Goal: Transaction & Acquisition: Purchase product/service

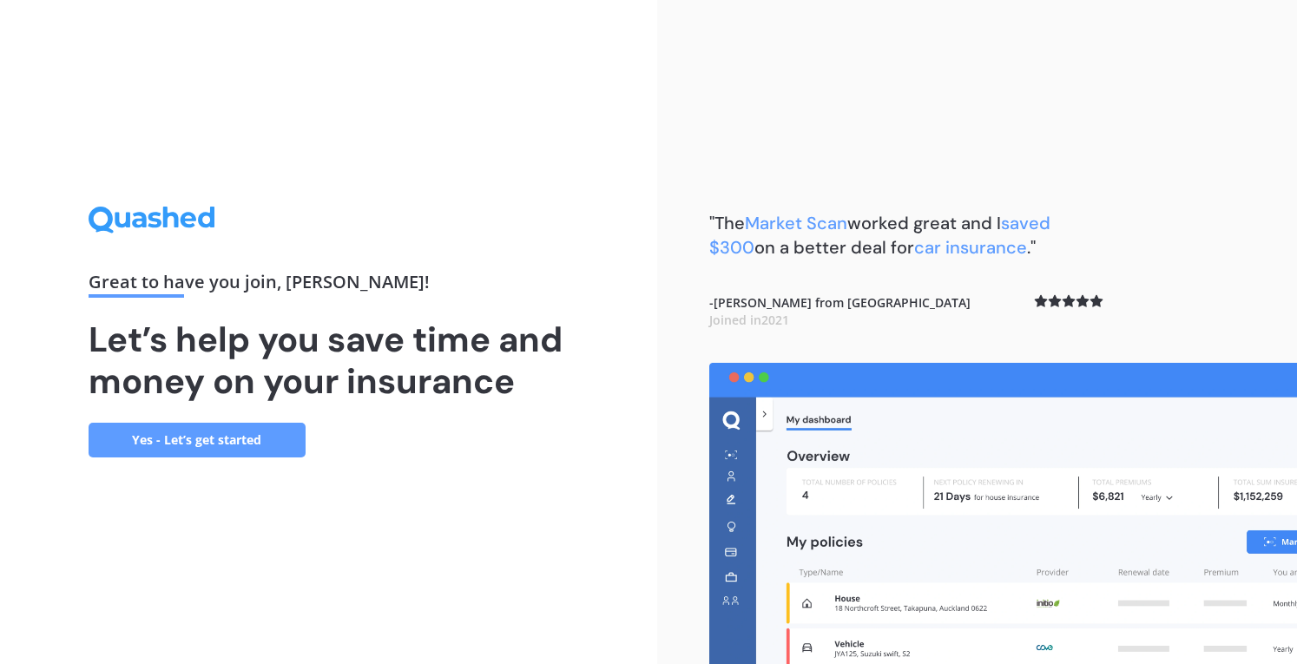
click at [215, 432] on link "Yes - Let’s get started" at bounding box center [197, 440] width 217 height 35
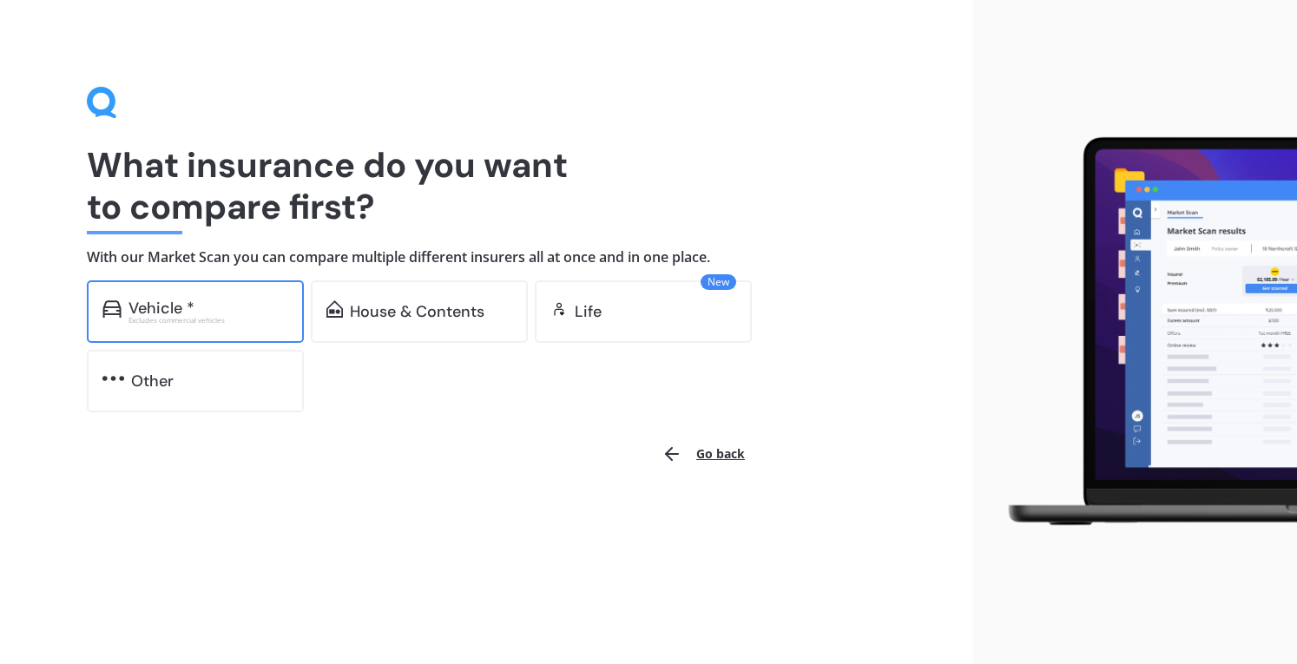
click at [145, 318] on div "Excludes commercial vehicles" at bounding box center [209, 320] width 160 height 7
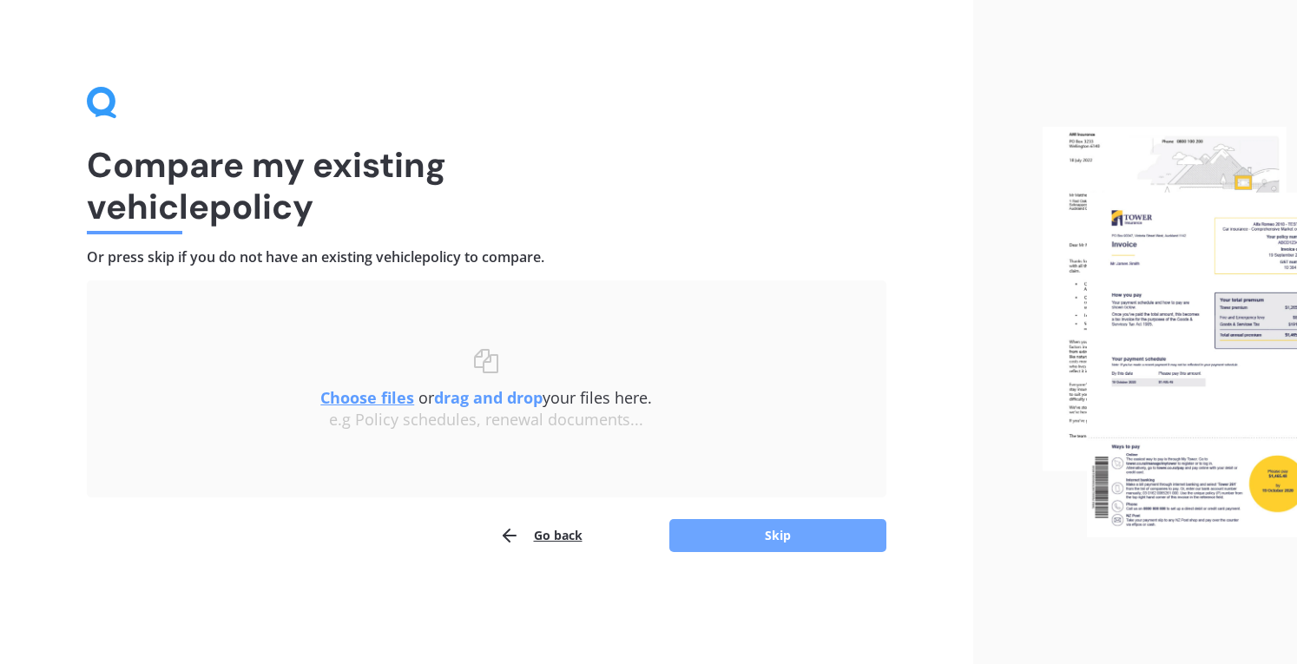
click at [703, 526] on button "Skip" at bounding box center [778, 535] width 217 height 33
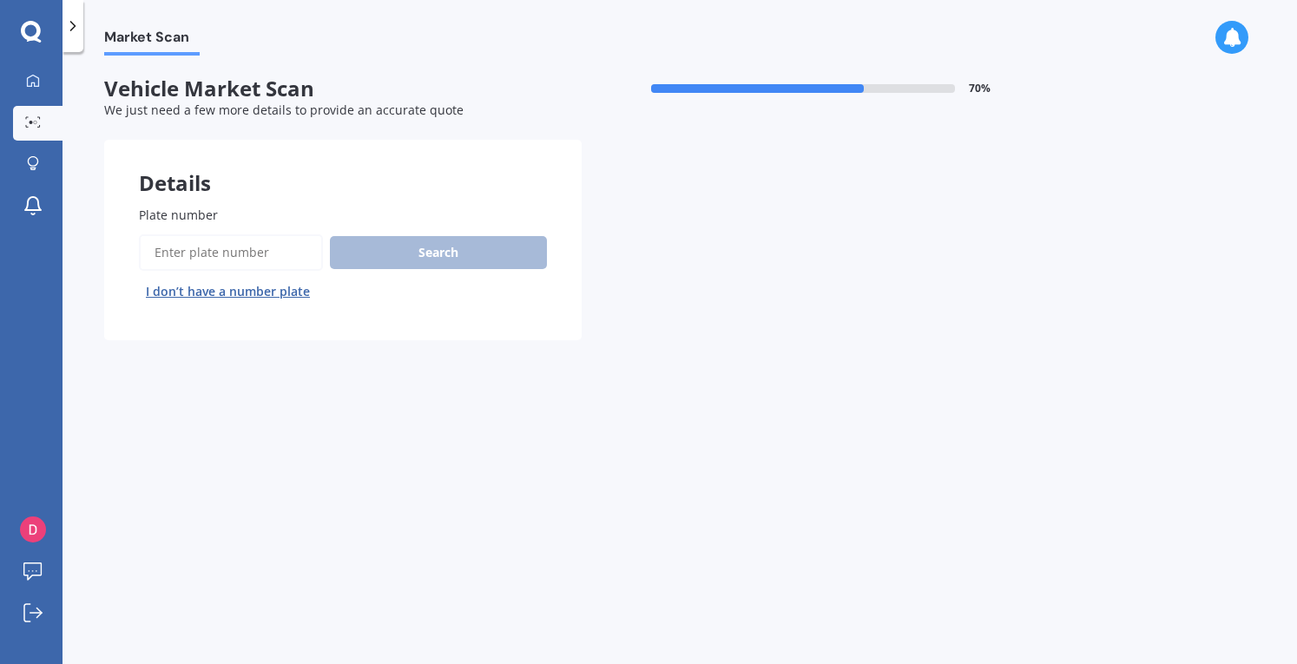
click at [175, 257] on input "Plate number" at bounding box center [231, 252] width 184 height 36
paste input "BMT362"
type input "BMT362"
click at [428, 245] on button "Search" at bounding box center [438, 252] width 217 height 33
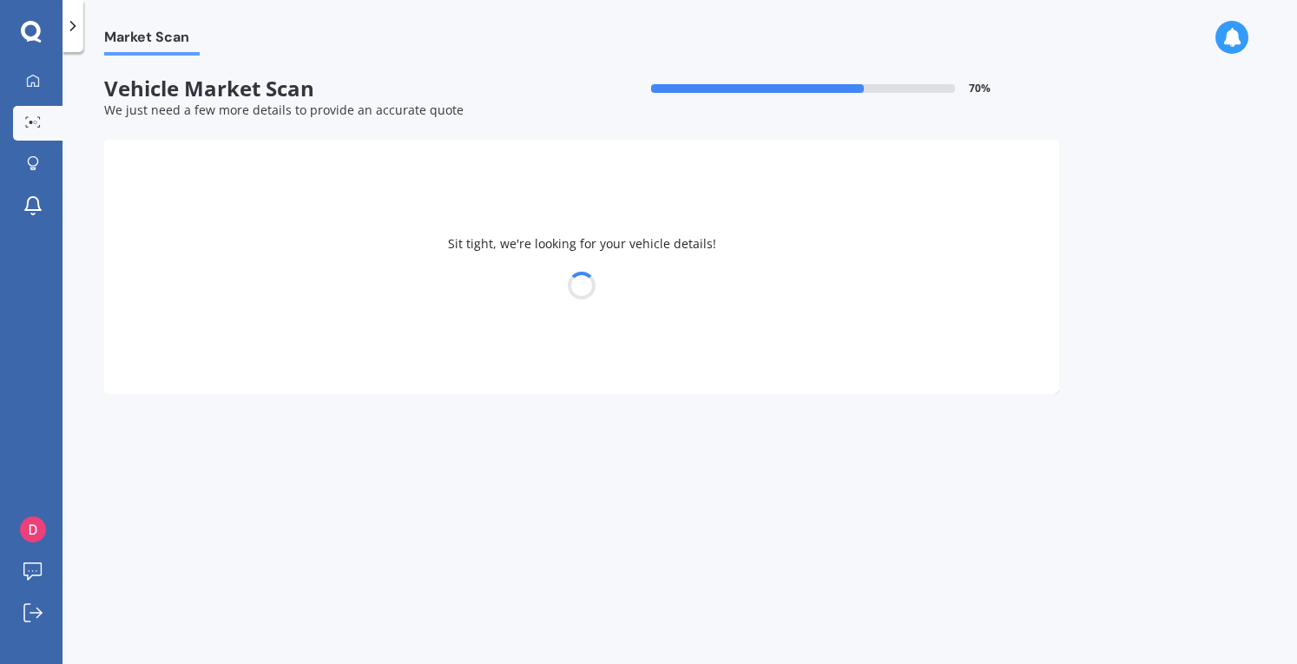
select select "FORD"
select select "FOCUS"
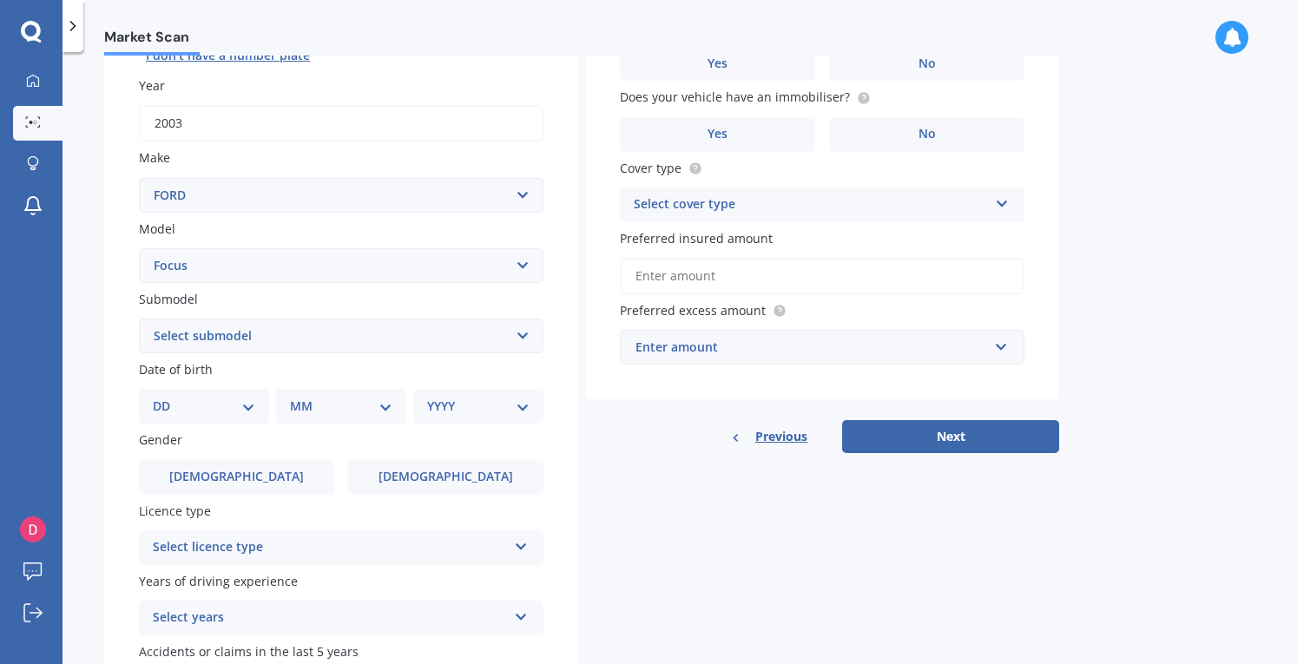
scroll to position [347, 0]
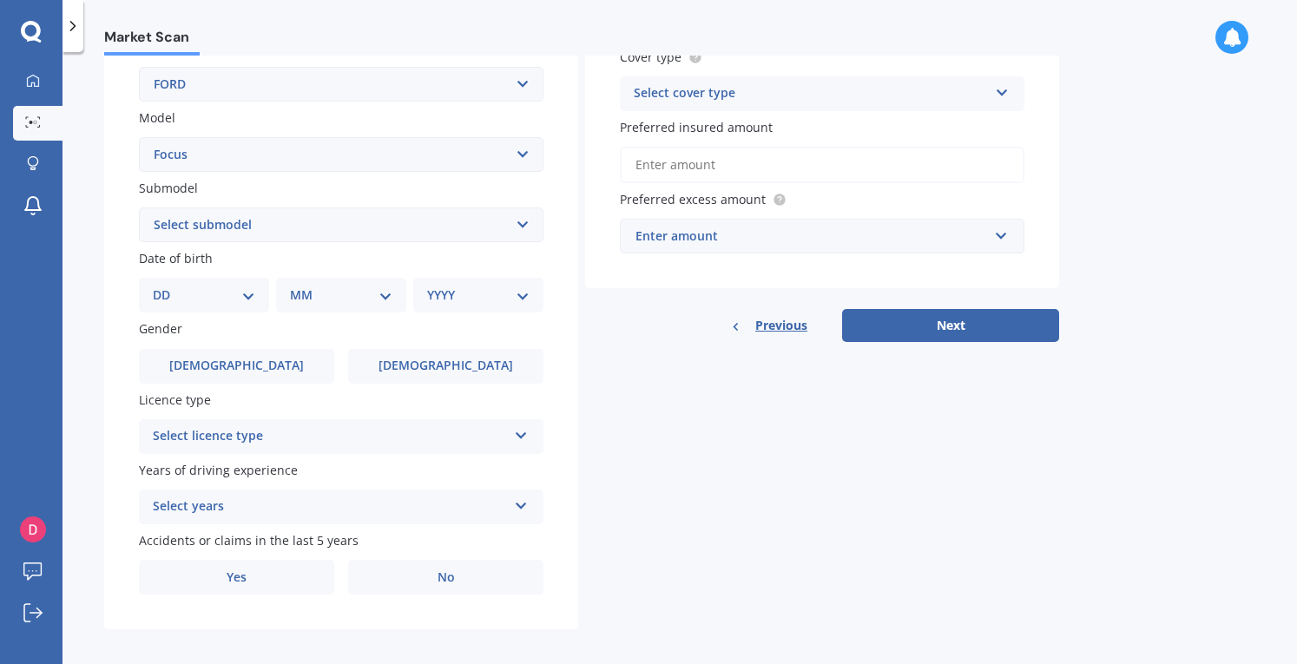
click at [245, 293] on select "DD 01 02 03 04 05 06 07 08 09 10 11 12 13 14 15 16 17 18 19 20 21 22 23 24 25 2…" at bounding box center [204, 295] width 102 height 19
select select "12"
click at [167, 287] on select "DD 01 02 03 04 05 06 07 08 09 10 11 12 13 14 15 16 17 18 19 20 21 22 23 24 25 2…" at bounding box center [204, 295] width 102 height 19
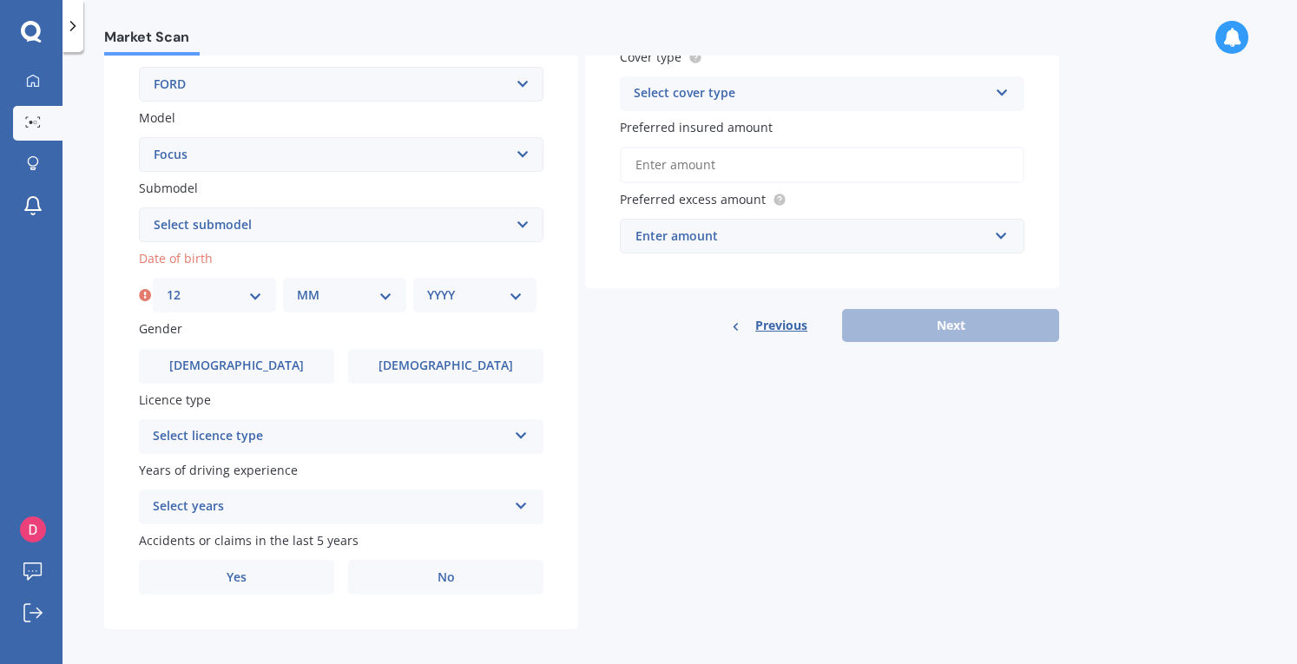
click at [294, 295] on div "MM 01 02 03 04 05 06 07 08 09 10 11 12" at bounding box center [344, 295] width 123 height 35
click at [338, 294] on select "MM 01 02 03 04 05 06 07 08 09 10 11 12" at bounding box center [345, 295] width 96 height 19
select select "05"
click at [297, 287] on select "MM 01 02 03 04 05 06 07 08 09 10 11 12" at bounding box center [345, 295] width 96 height 19
click at [433, 298] on select "YYYY 2025 2024 2023 2022 2021 2020 2019 2018 2017 2016 2015 2014 2013 2012 2011…" at bounding box center [475, 295] width 96 height 19
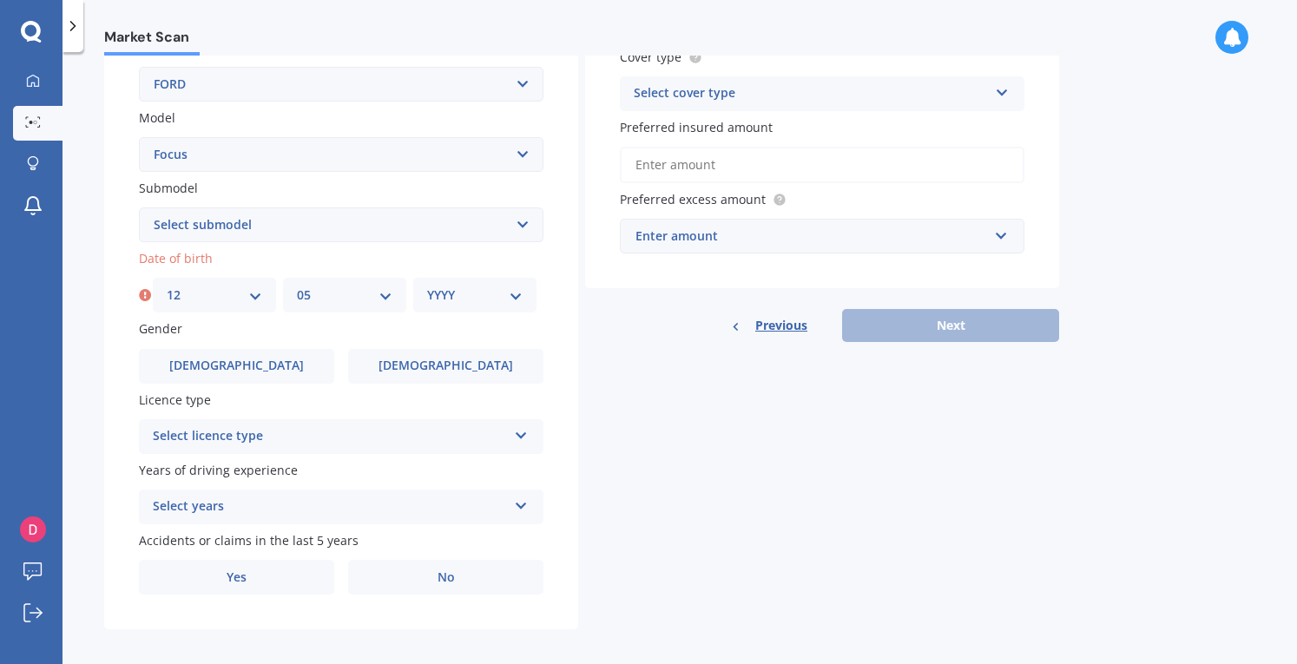
select select "2008"
click at [427, 287] on select "YYYY 2025 2024 2023 2022 2021 2020 2019 2018 2017 2016 2015 2014 2013 2012 2011…" at bounding box center [475, 295] width 96 height 19
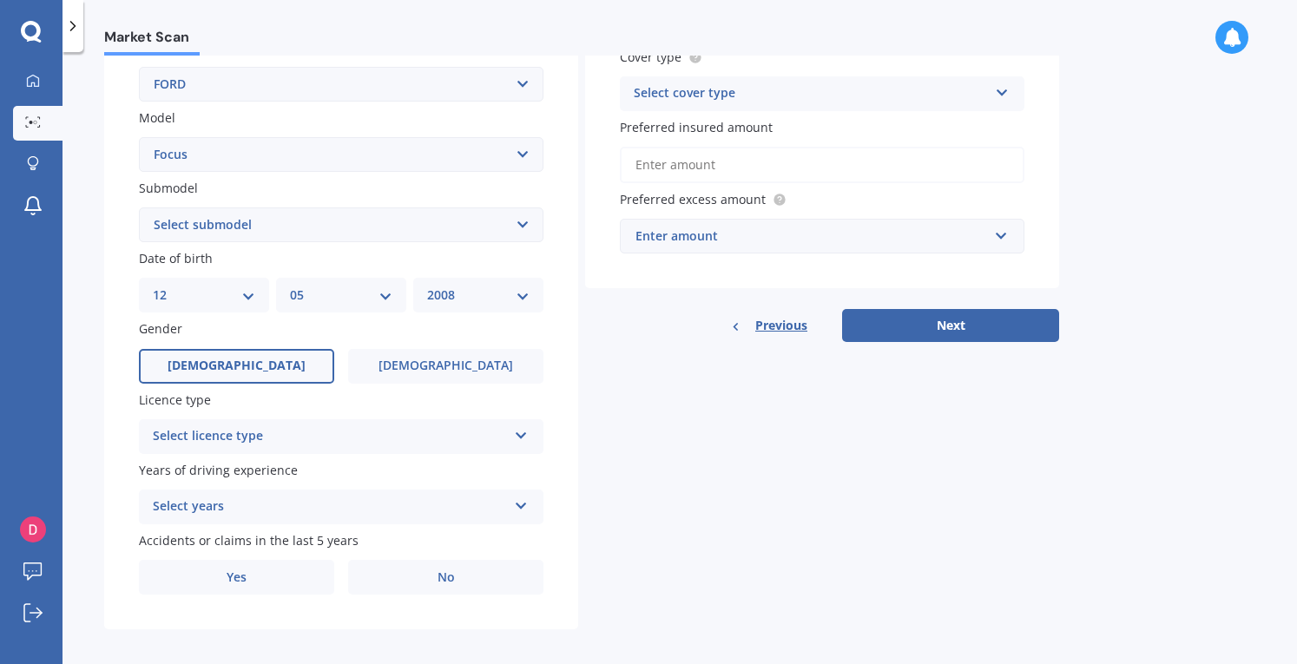
click at [295, 359] on label "[DEMOGRAPHIC_DATA]" at bounding box center [236, 366] width 195 height 35
click at [0, 0] on input "[DEMOGRAPHIC_DATA]" at bounding box center [0, 0] width 0 height 0
click at [328, 436] on div "Select licence type" at bounding box center [330, 436] width 354 height 21
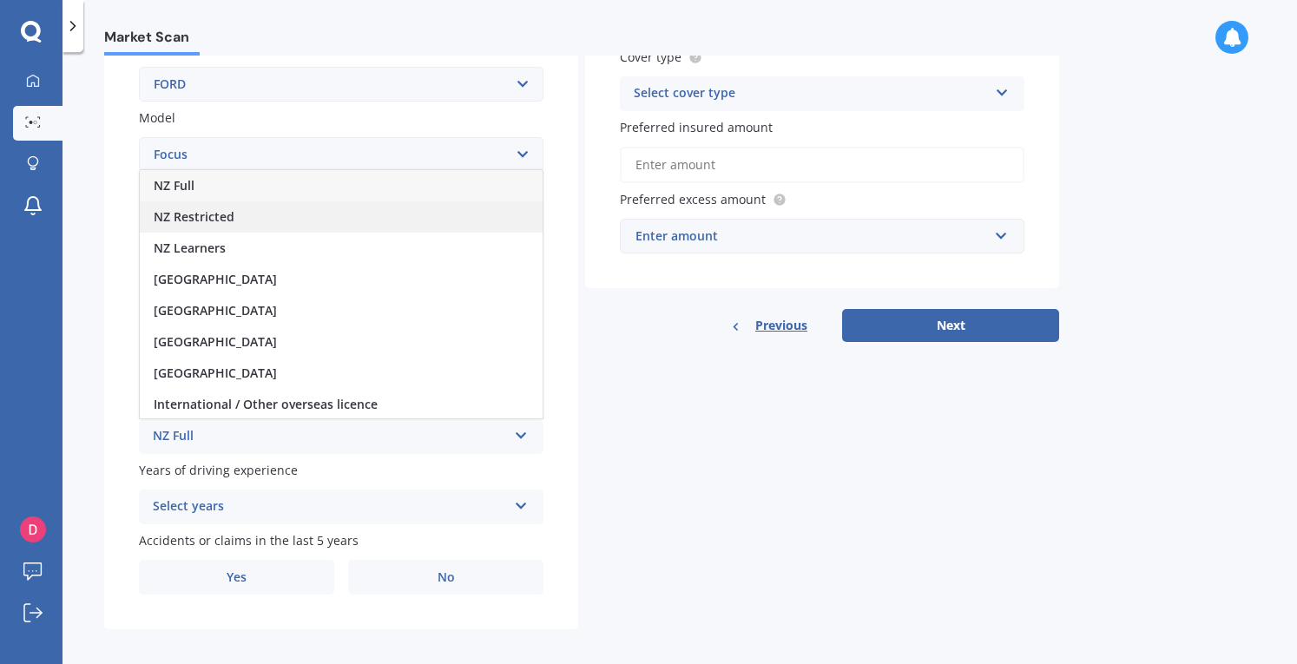
click at [220, 223] on span "NZ Restricted" at bounding box center [194, 216] width 81 height 17
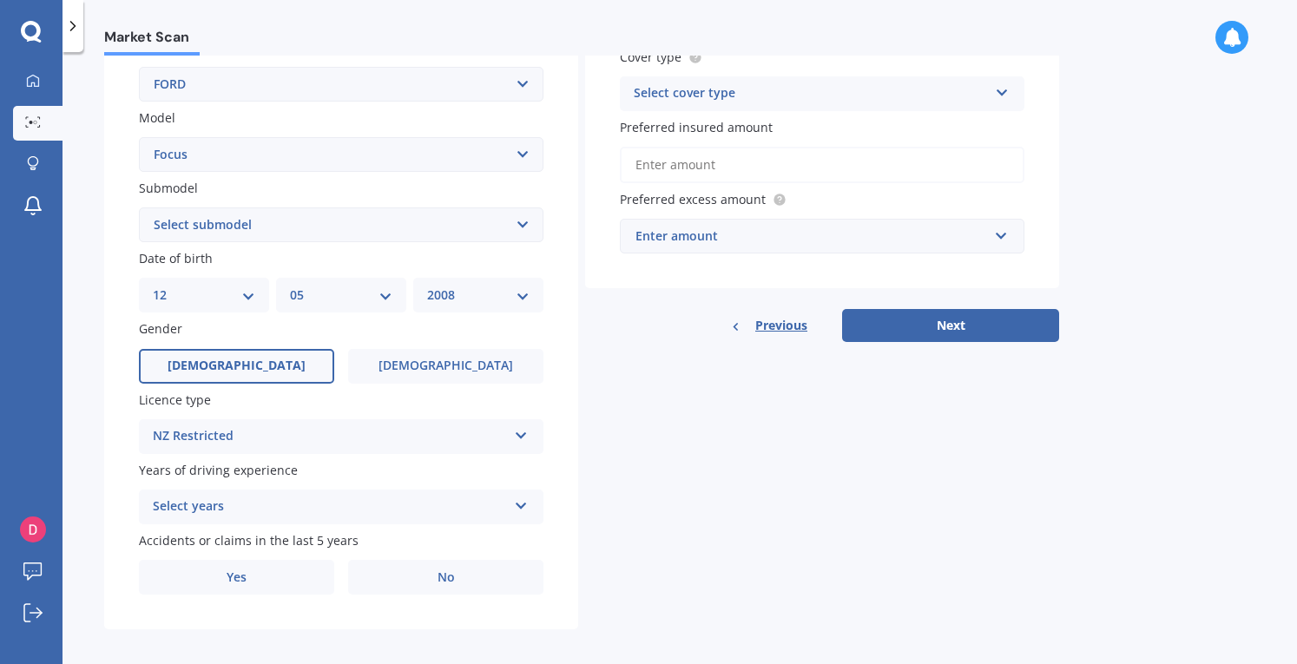
scroll to position [360, 0]
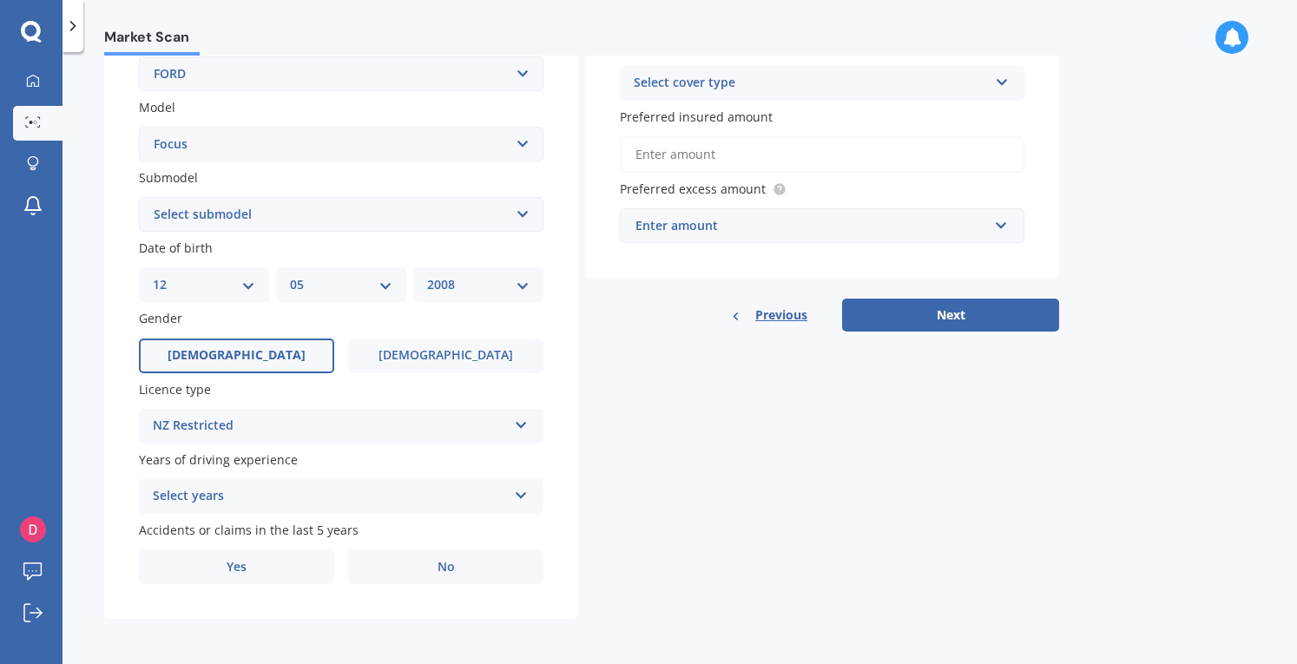
click at [280, 492] on div "Select years" at bounding box center [330, 496] width 354 height 21
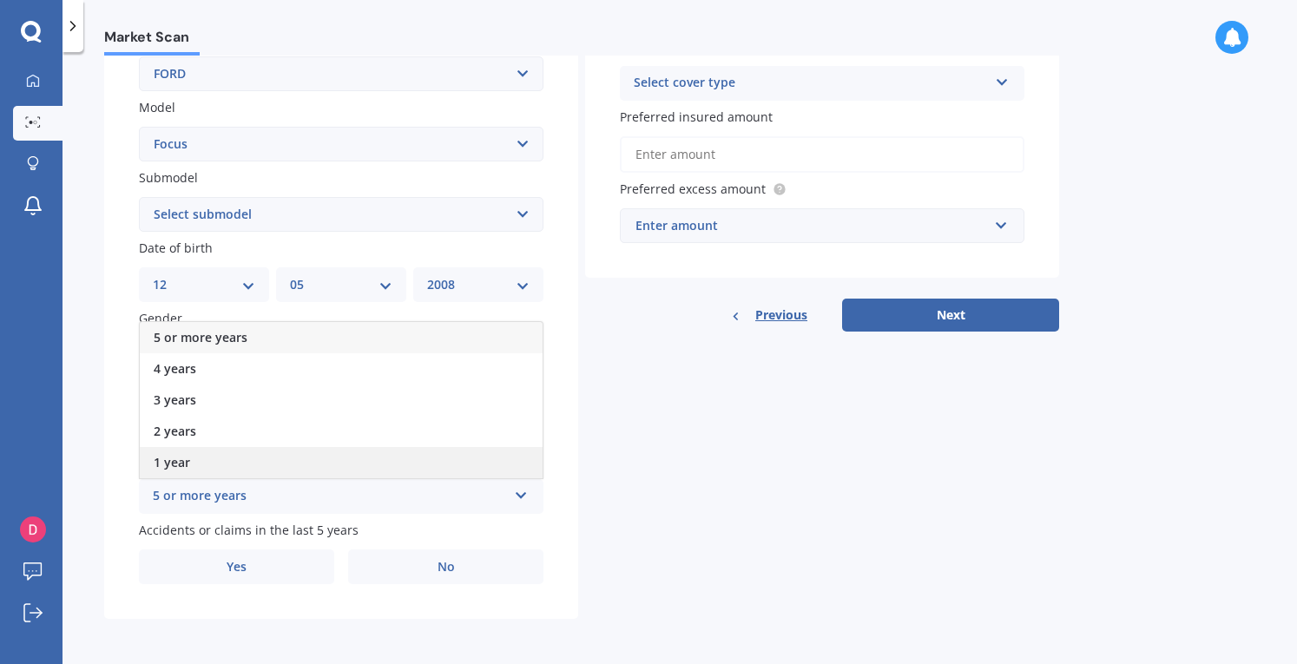
click at [188, 460] on span "1 year" at bounding box center [172, 462] width 36 height 17
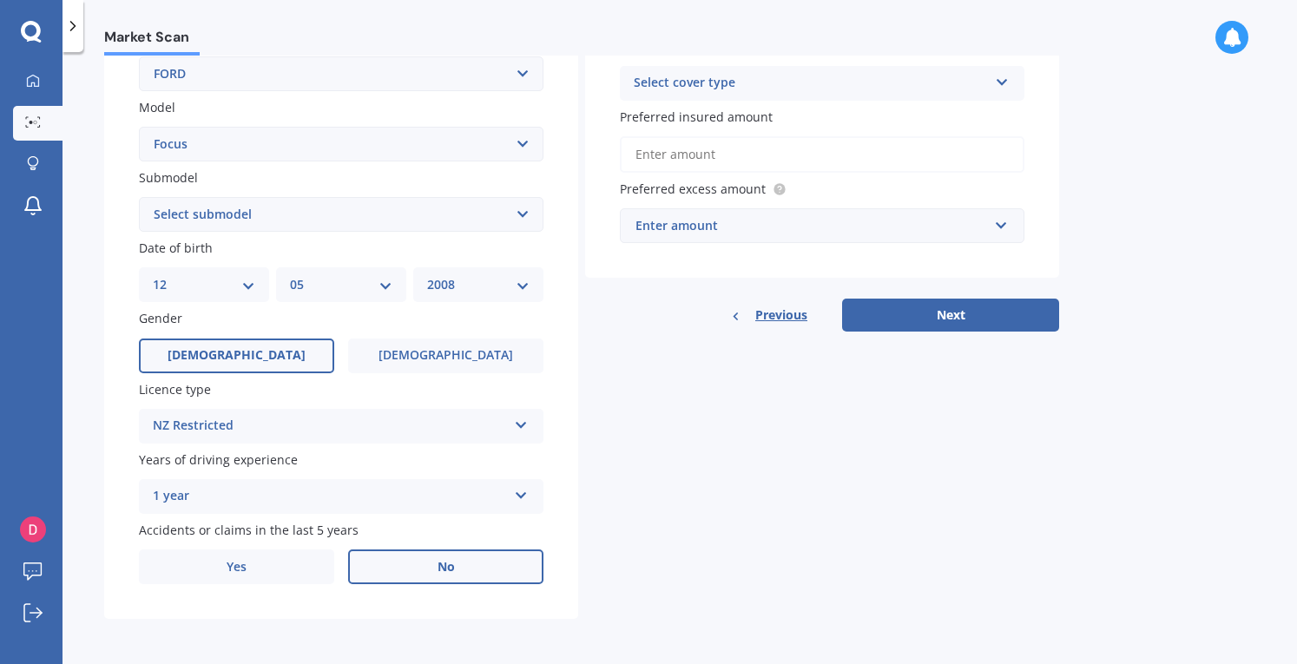
click at [432, 562] on label "No" at bounding box center [445, 567] width 195 height 35
click at [0, 0] on input "No" at bounding box center [0, 0] width 0 height 0
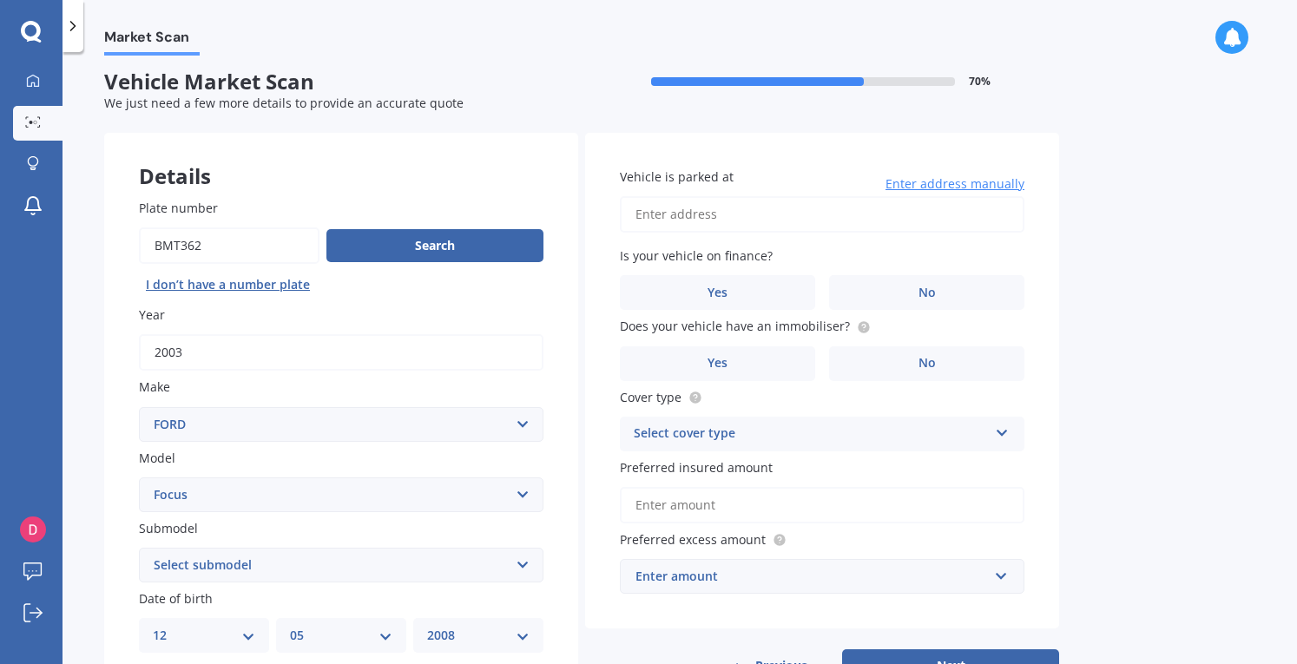
scroll to position [0, 0]
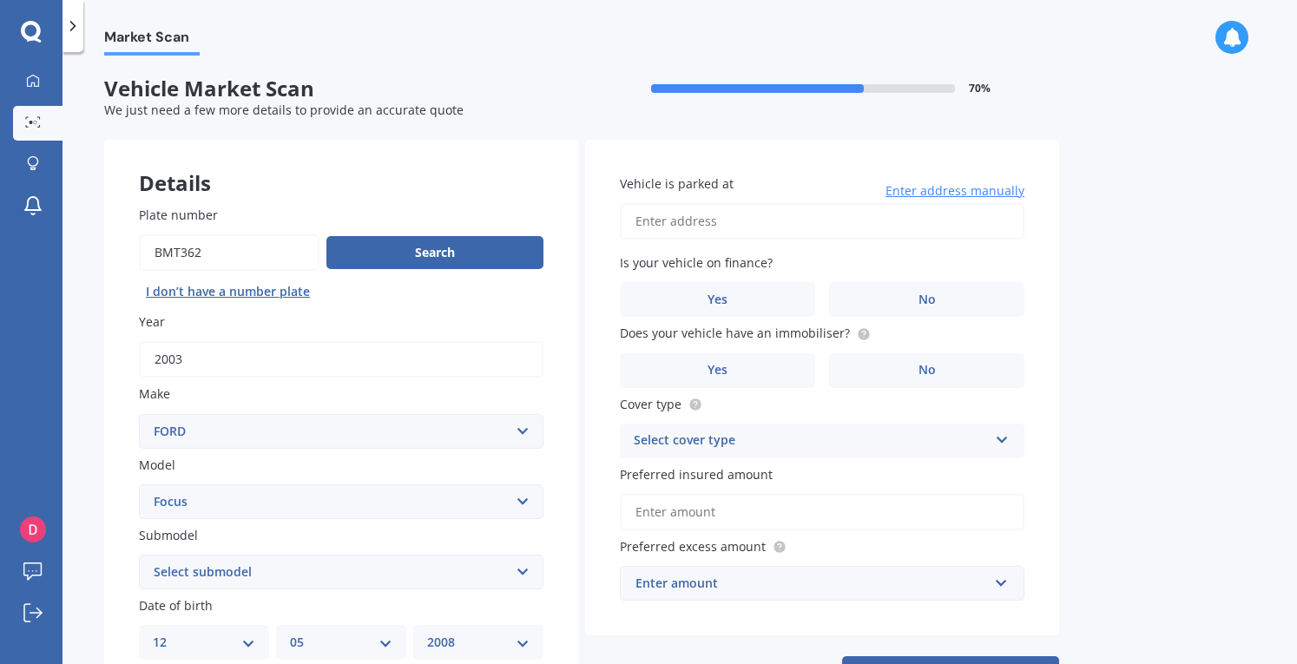
click at [767, 221] on input "Vehicle is parked at" at bounding box center [822, 221] width 405 height 36
type input "[STREET_ADDRESS]"
click at [906, 307] on label "No" at bounding box center [926, 299] width 195 height 35
click at [0, 0] on input "No" at bounding box center [0, 0] width 0 height 0
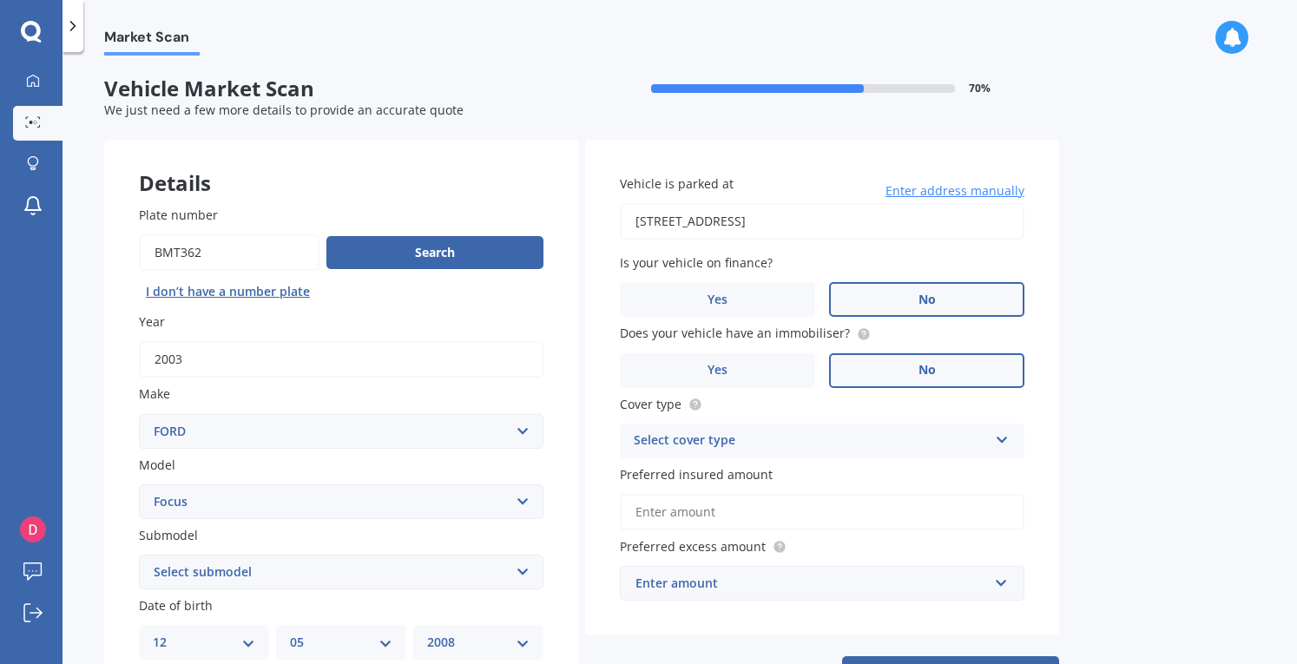
click at [902, 377] on label "No" at bounding box center [926, 370] width 195 height 35
click at [0, 0] on input "No" at bounding box center [0, 0] width 0 height 0
click at [735, 433] on div "Select cover type" at bounding box center [811, 441] width 354 height 21
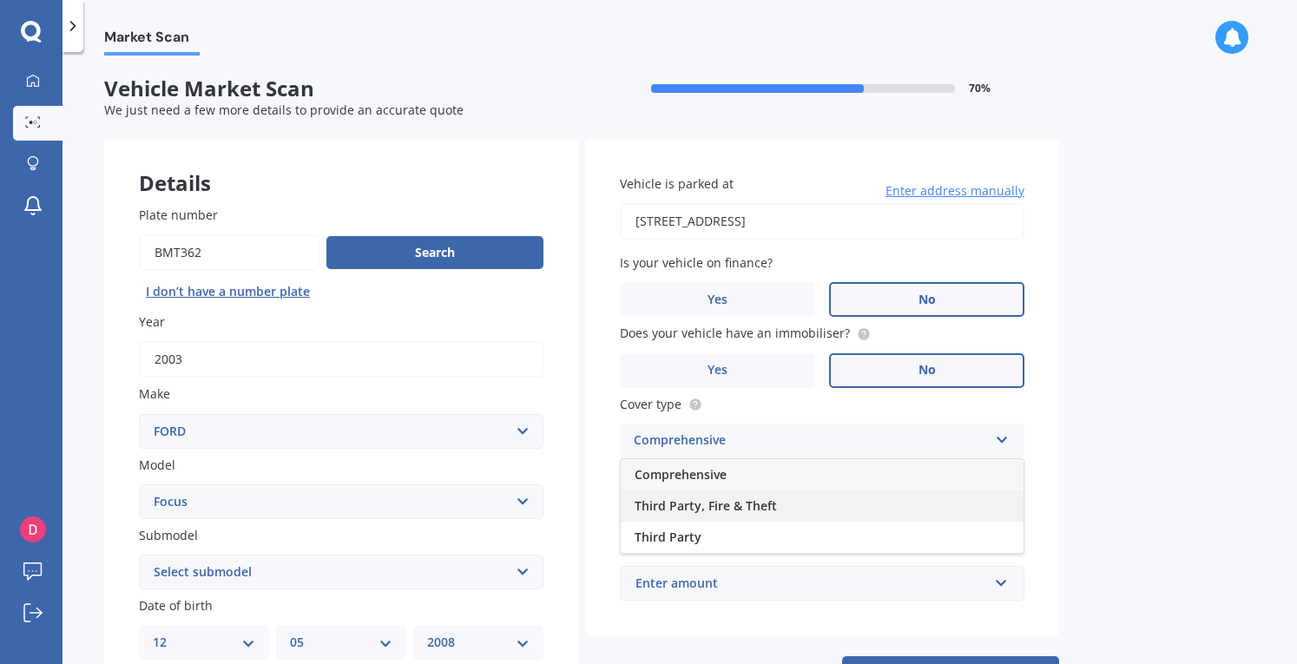
click at [718, 505] on span "Third Party, Fire & Theft" at bounding box center [706, 506] width 142 height 17
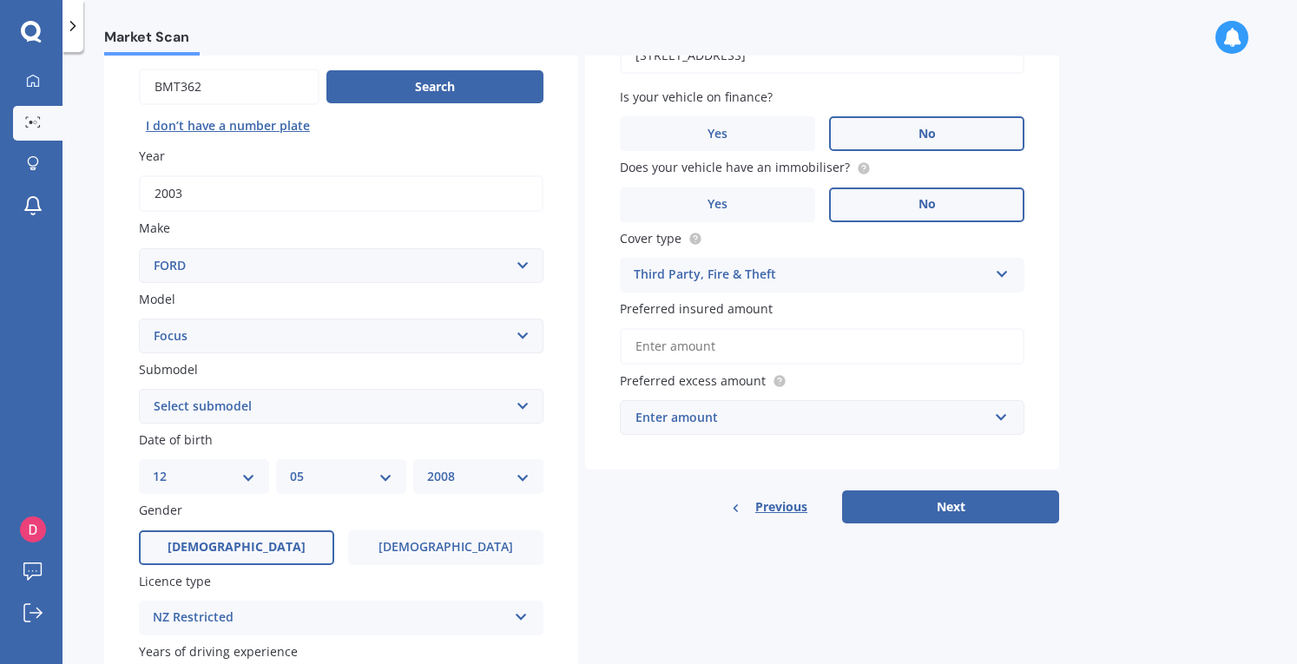
scroll to position [174, 0]
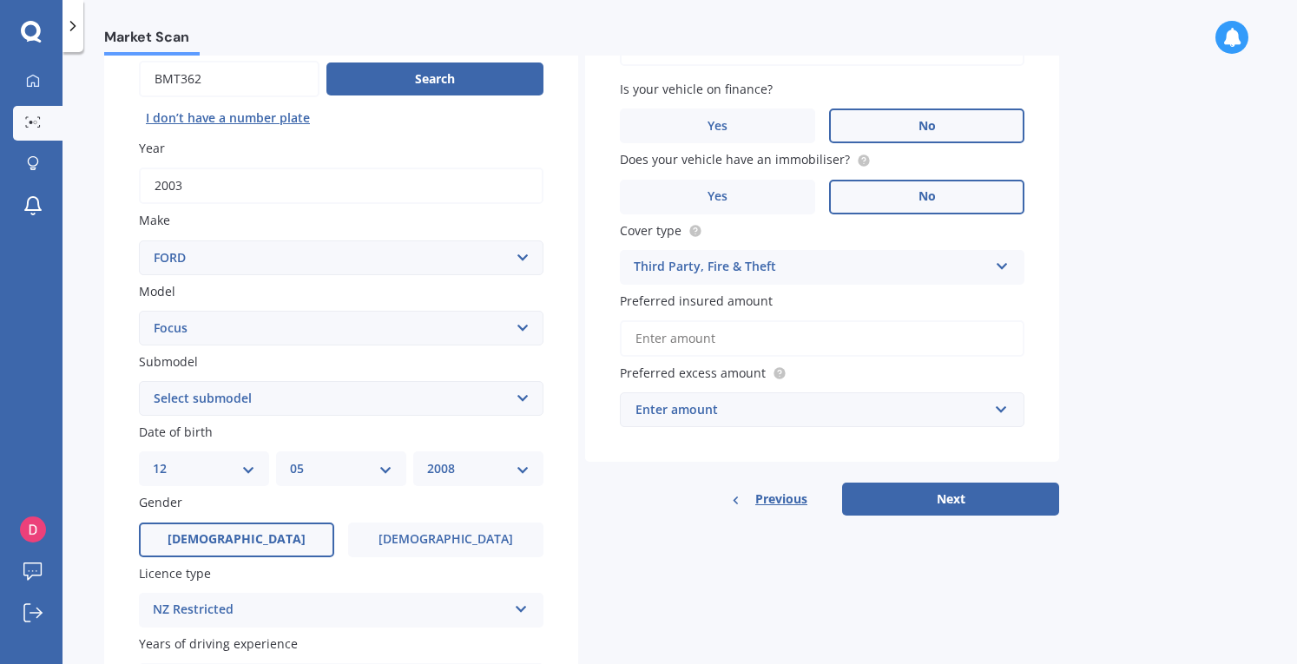
click at [680, 340] on input "Preferred insured amount" at bounding box center [822, 338] width 405 height 36
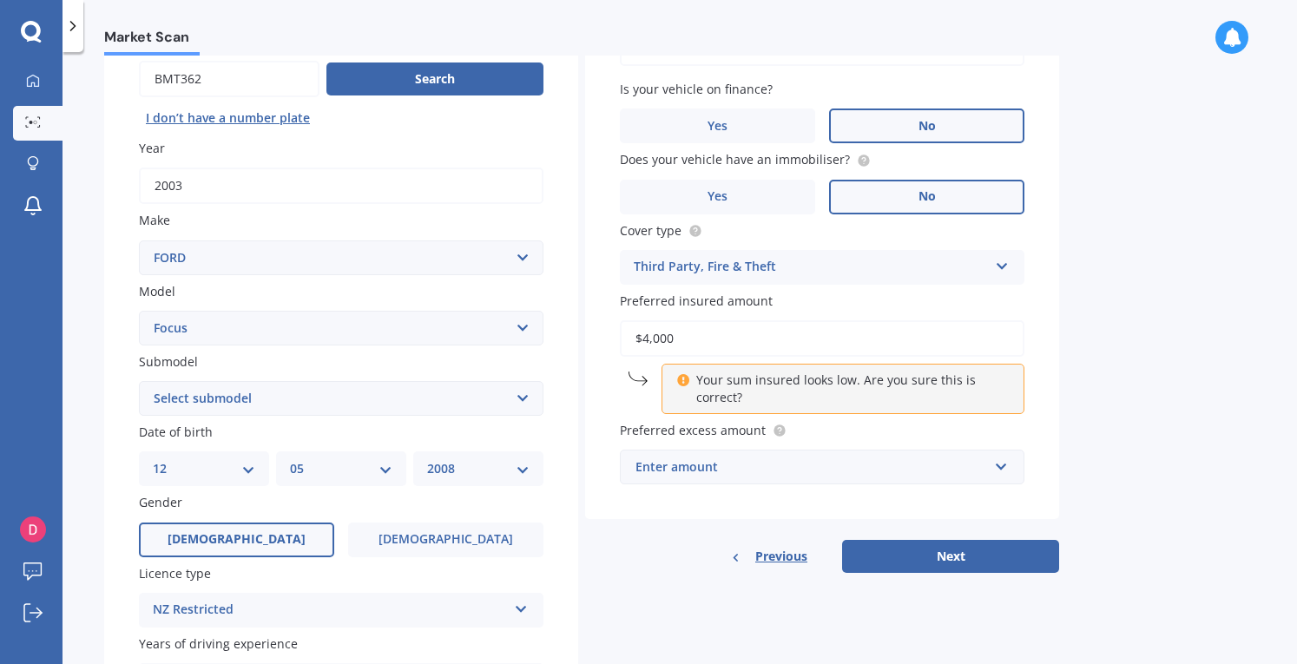
click at [1126, 433] on div "Market Scan Vehicle Market Scan 70 % We just need a few more details to provide…" at bounding box center [680, 362] width 1235 height 612
click at [648, 342] on input "$4,000" at bounding box center [822, 338] width 405 height 36
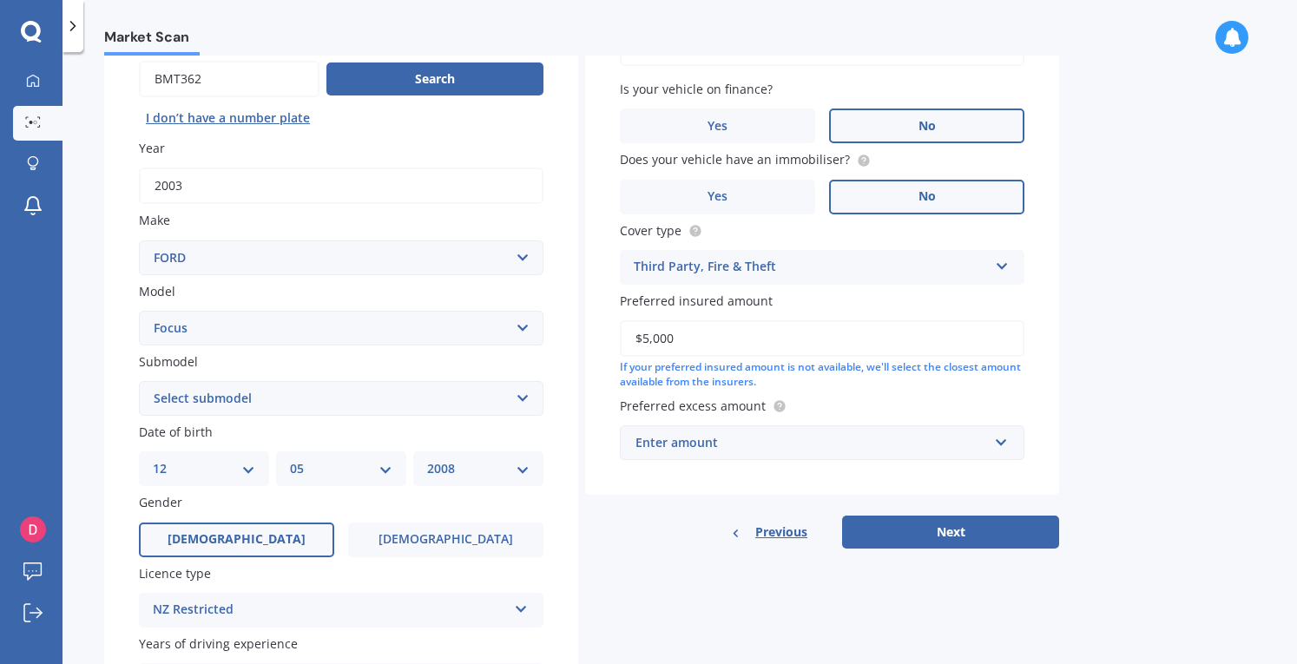
type input "$5,000"
click at [1186, 367] on div "Market Scan Vehicle Market Scan 70 % We just need a few more details to provide…" at bounding box center [680, 362] width 1235 height 612
click at [994, 444] on input "text" at bounding box center [816, 442] width 389 height 33
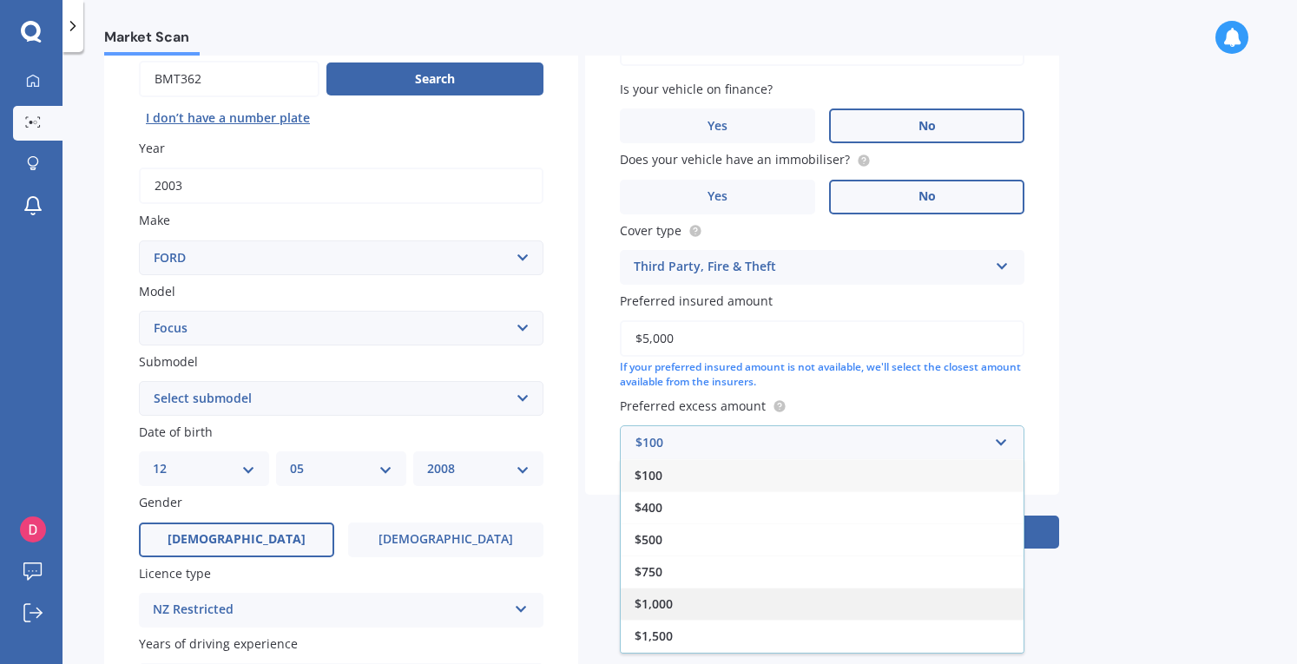
click at [801, 617] on div "$1,000" at bounding box center [822, 604] width 403 height 32
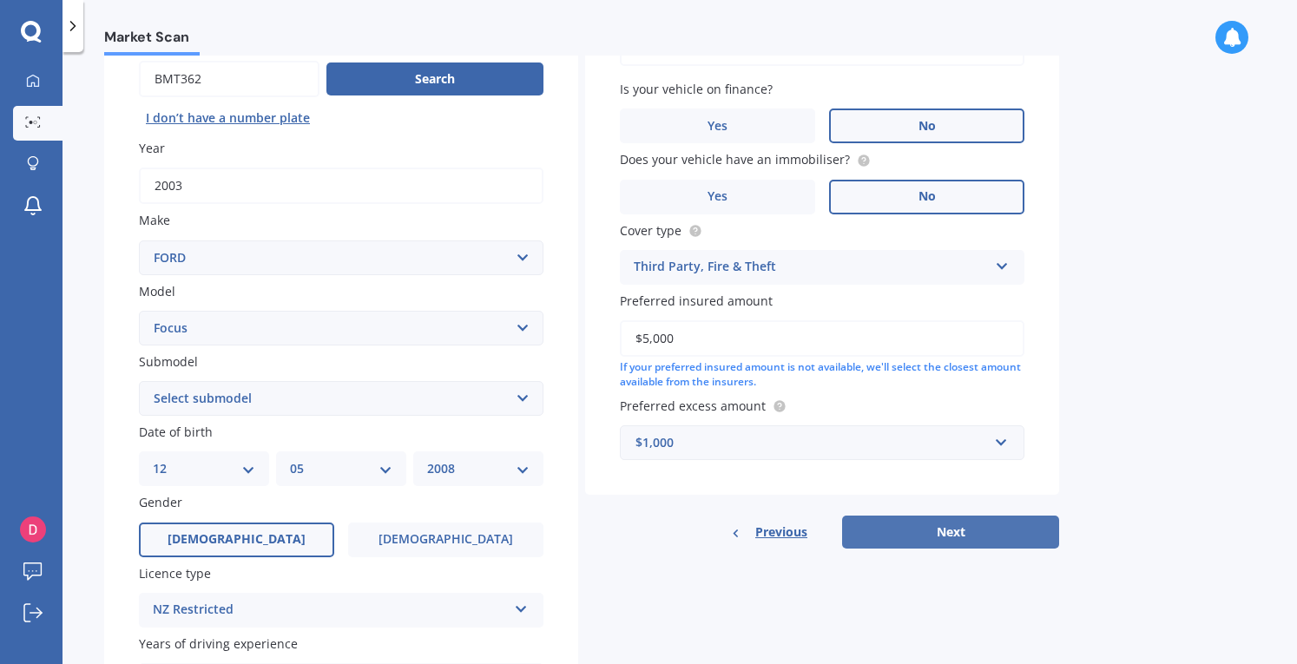
click at [916, 529] on button "Next" at bounding box center [950, 532] width 217 height 33
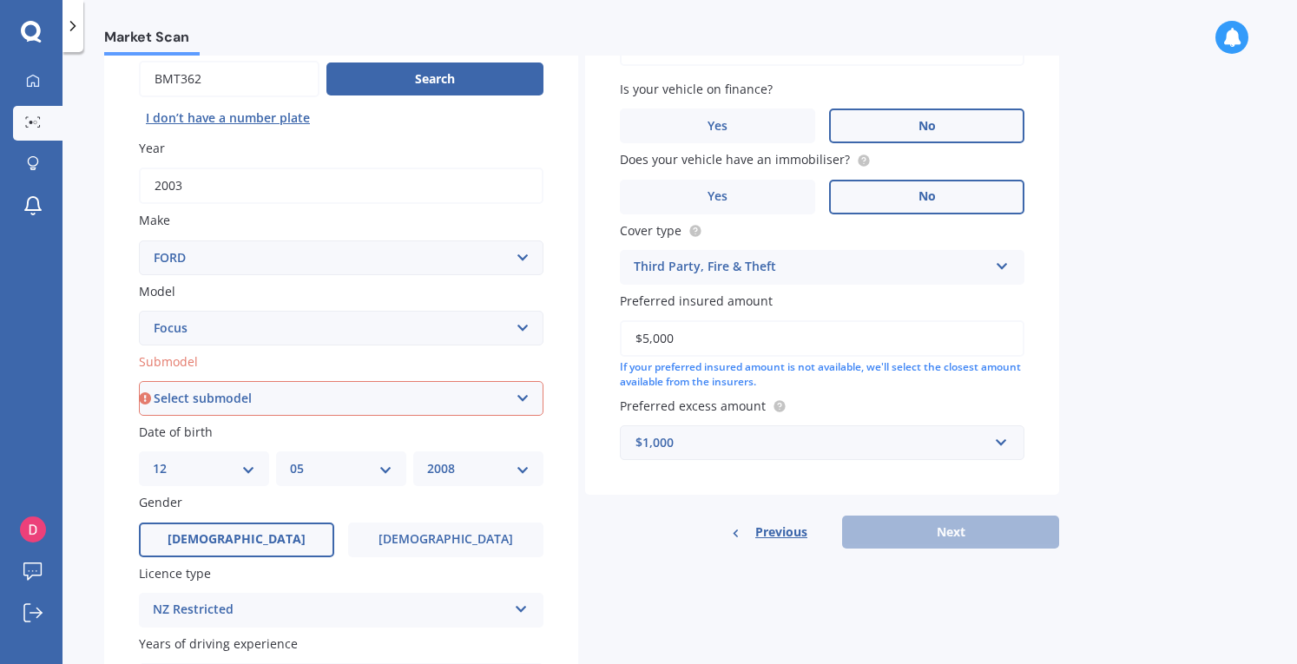
click at [290, 390] on select "Select submodel (All other) 1.8 TDCi Turbo Diesel Wagon 2.0 Petrol Wagon Ambien…" at bounding box center [341, 398] width 405 height 35
select select "ST170 2.0"
click at [139, 382] on select "Select submodel (All other) 1.8 TDCi Turbo Diesel Wagon 2.0 Petrol Wagon Ambien…" at bounding box center [341, 398] width 405 height 35
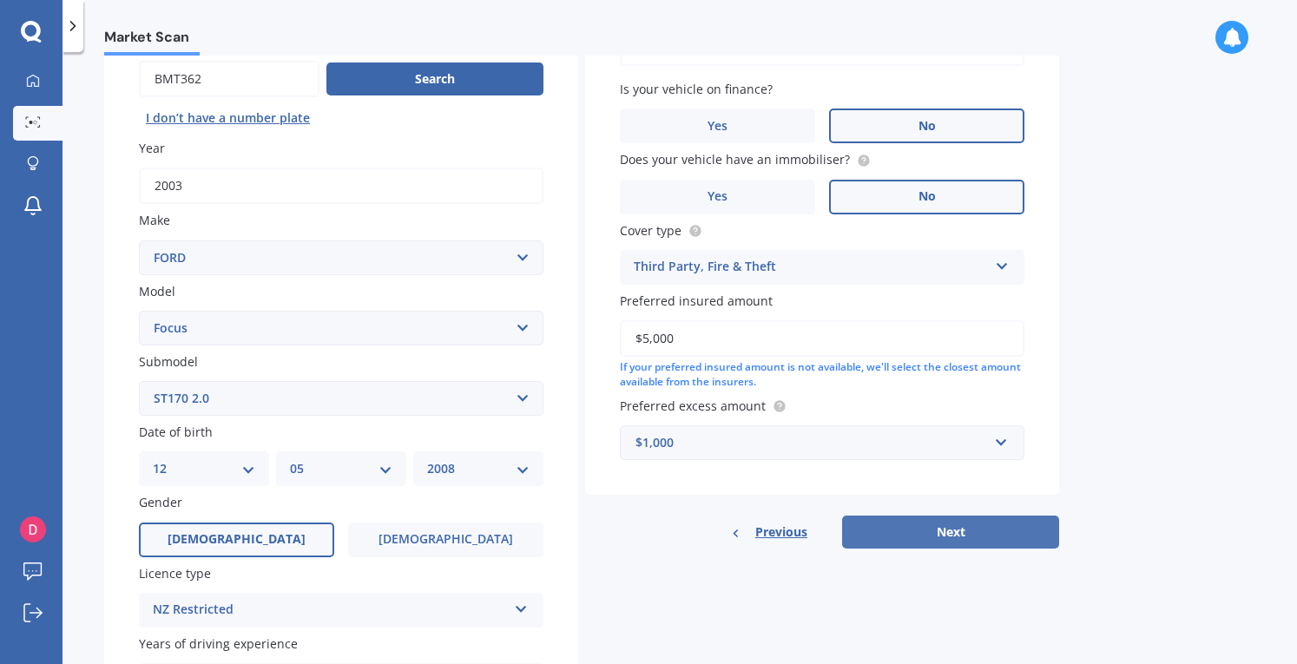
click at [972, 538] on button "Next" at bounding box center [950, 532] width 217 height 33
select select "12"
select select "05"
select select "2008"
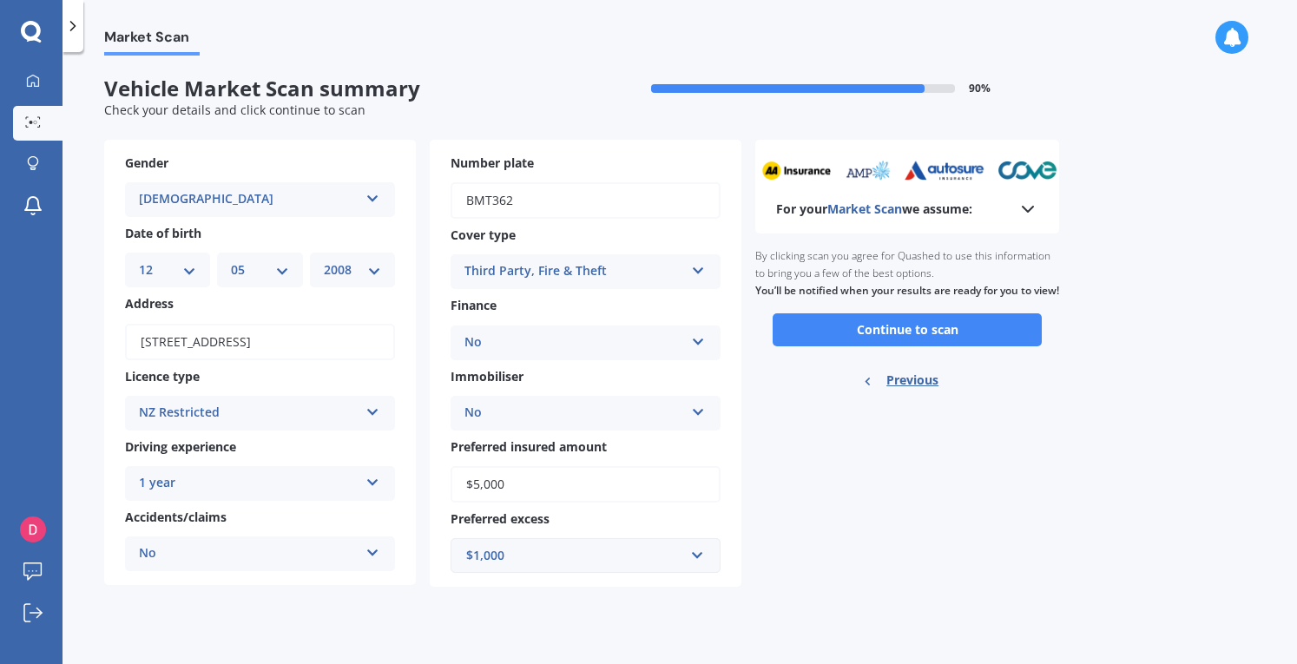
scroll to position [0, 0]
click at [868, 345] on button "Continue to scan" at bounding box center [907, 330] width 269 height 33
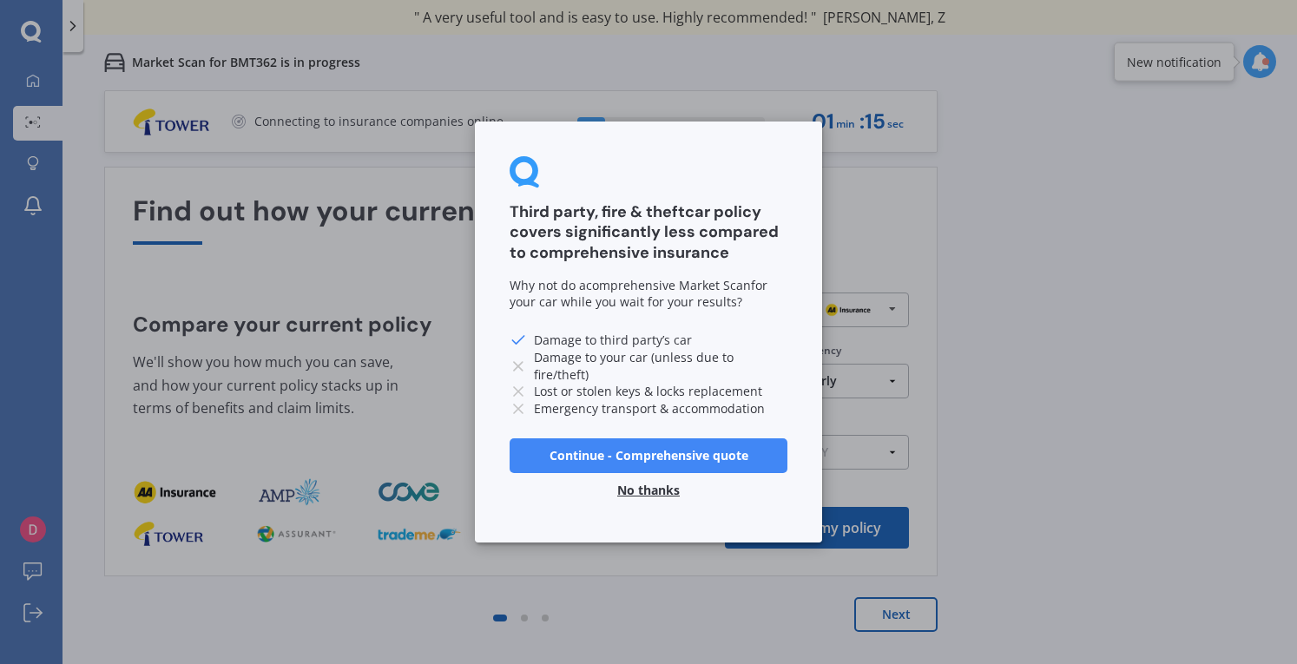
click at [655, 489] on button "No thanks" at bounding box center [648, 490] width 83 height 35
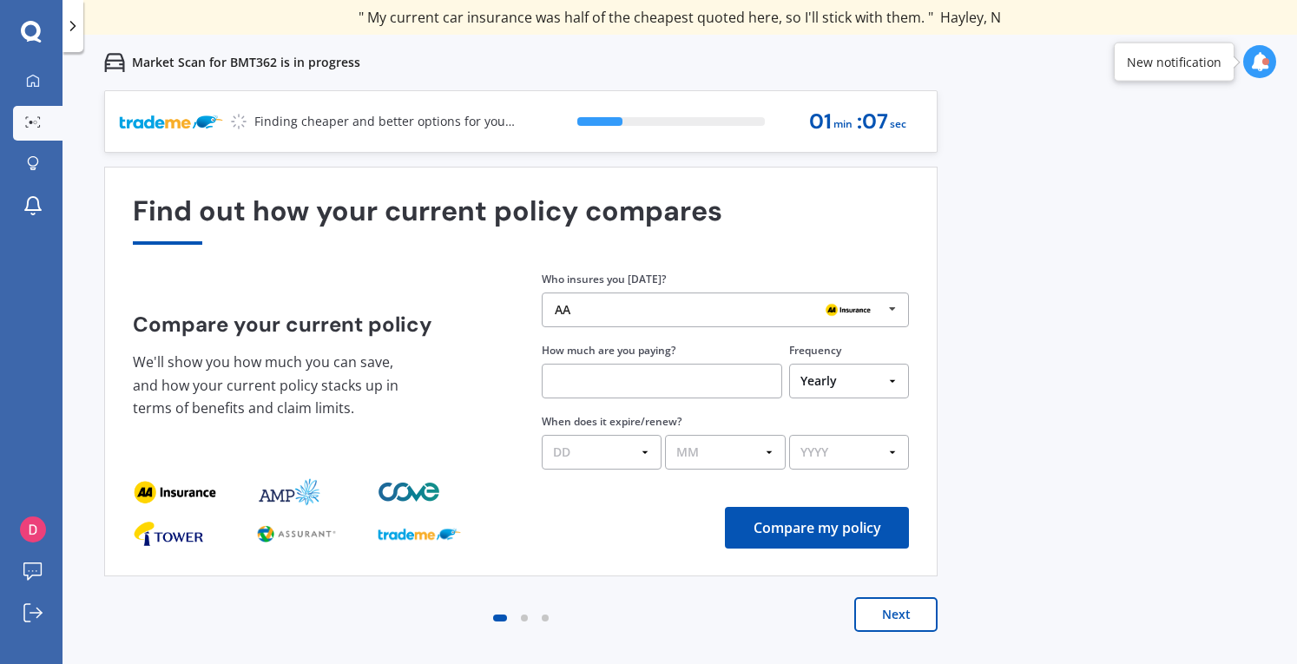
click at [894, 307] on icon at bounding box center [893, 310] width 26 height 32
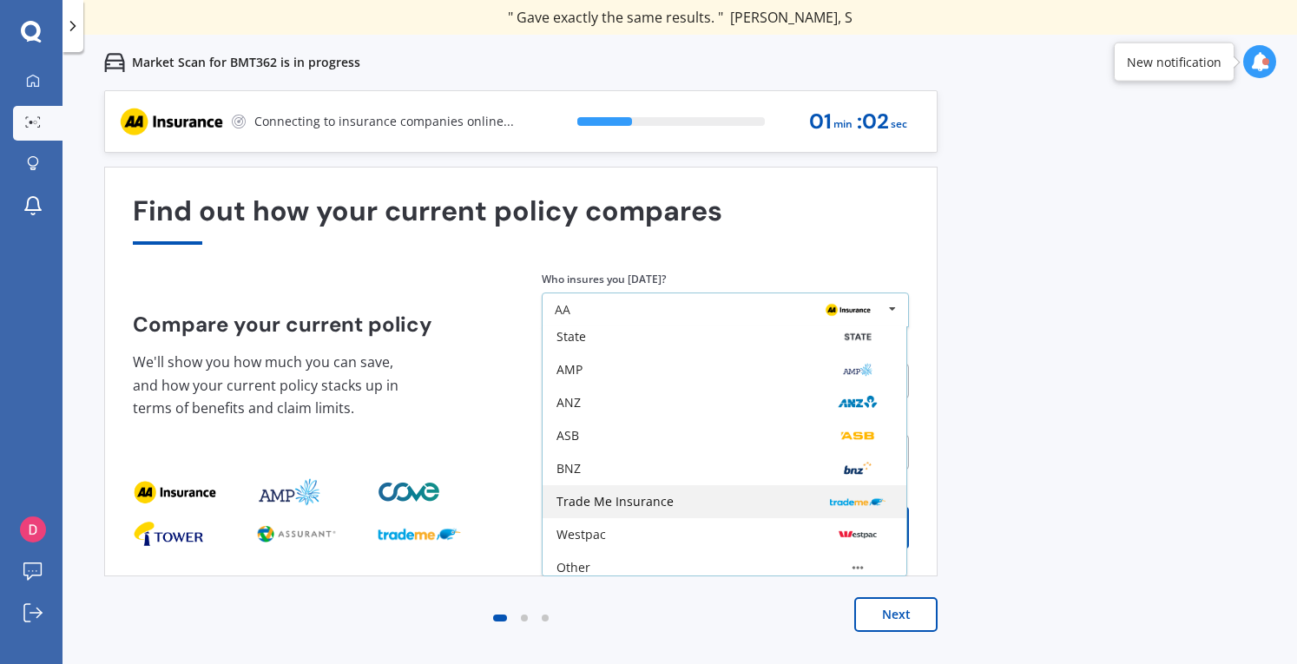
scroll to position [113, 0]
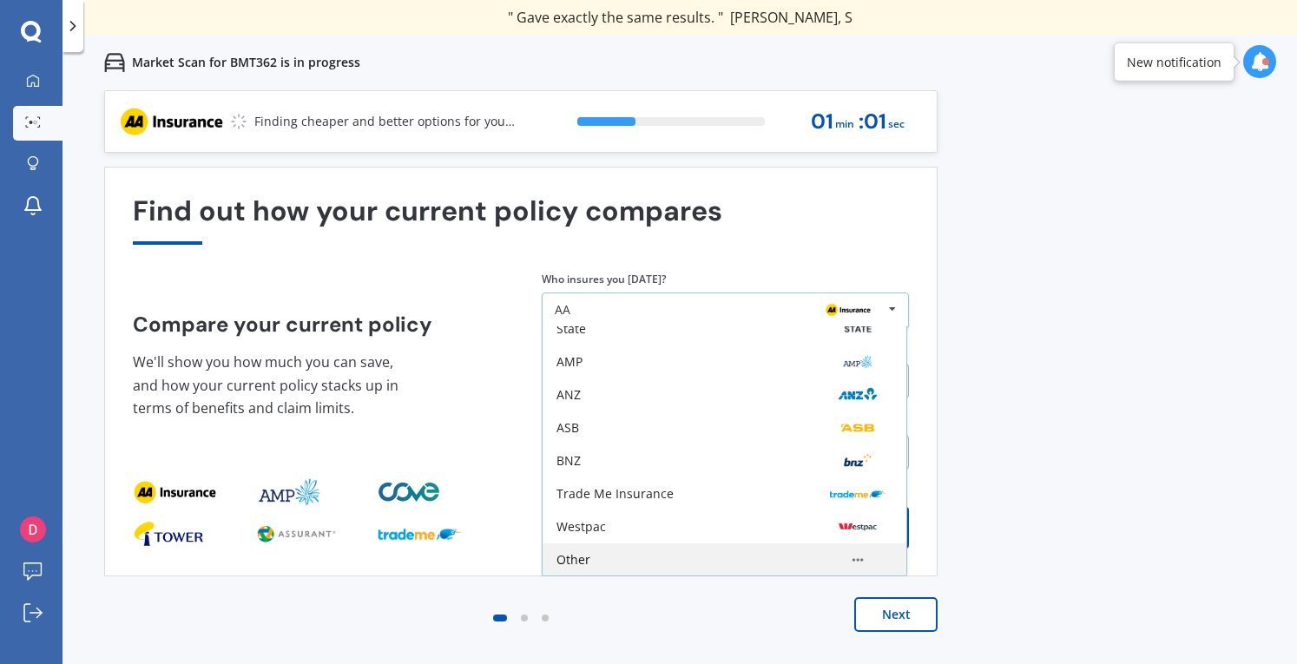
click at [607, 557] on div "Other" at bounding box center [725, 560] width 336 height 14
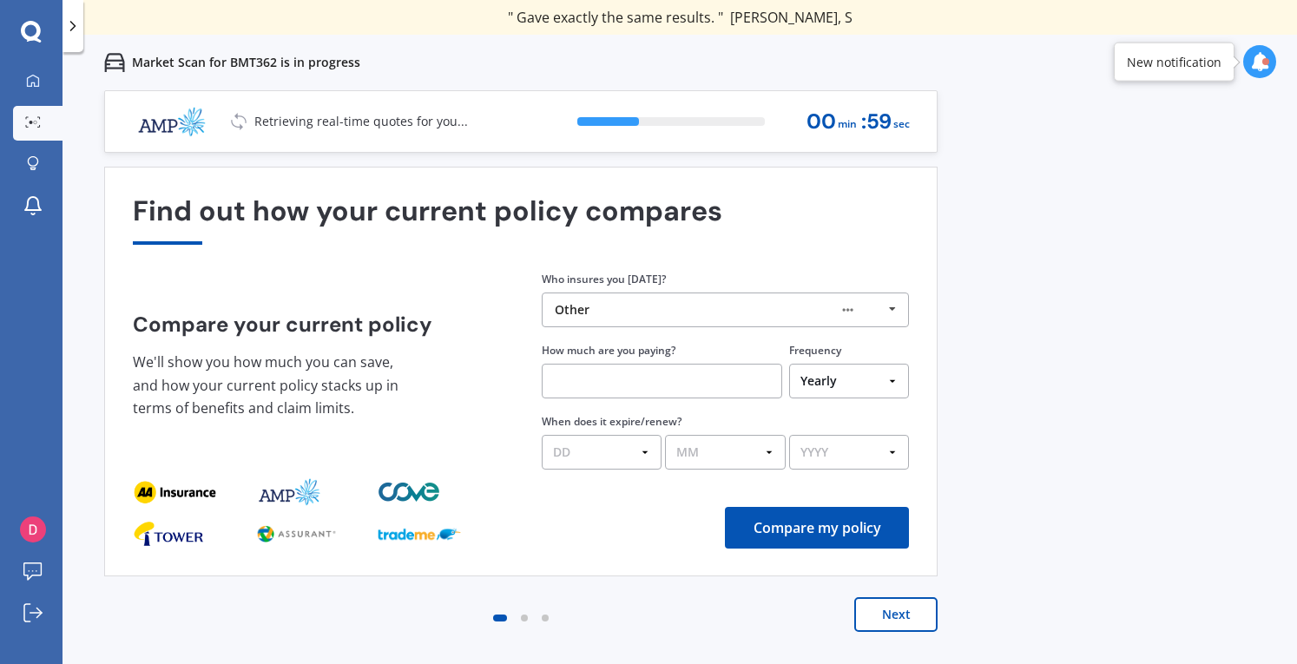
click at [584, 376] on input "text" at bounding box center [662, 381] width 241 height 35
click at [1110, 382] on div "Previous 60,000+ Kiwis have signed up to shop and save on insurance with us " H…" at bounding box center [680, 422] width 1235 height 664
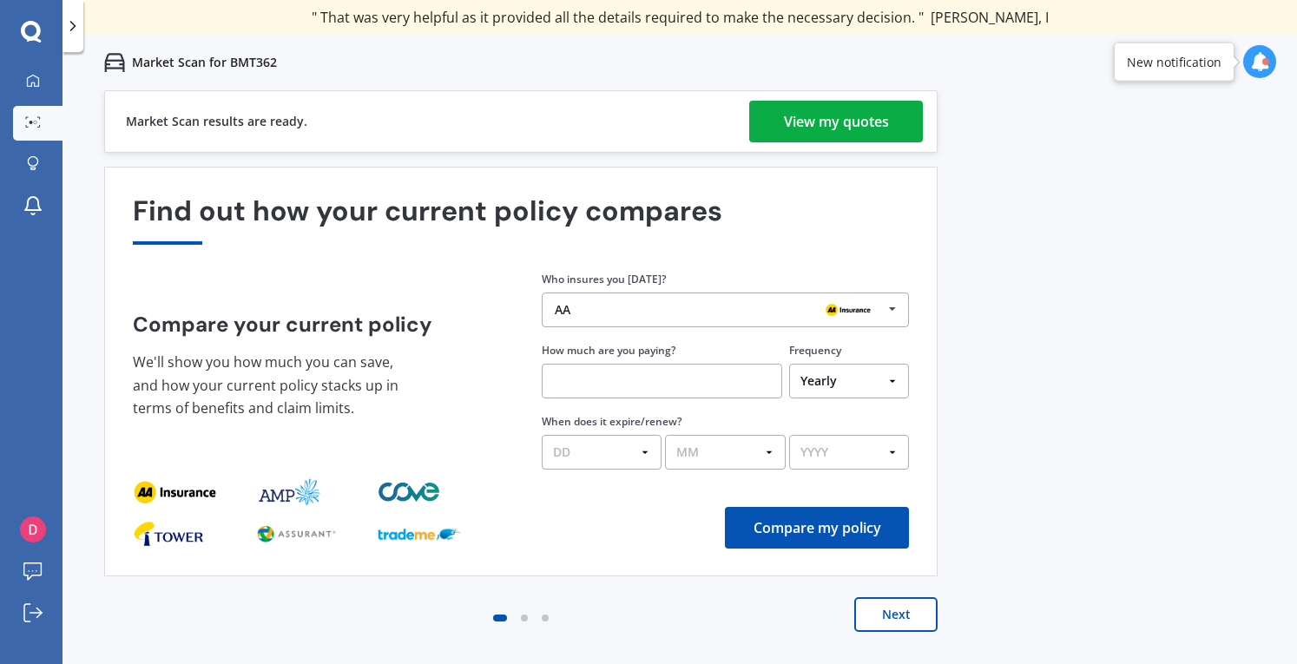
click at [822, 119] on div "View my quotes" at bounding box center [836, 122] width 105 height 42
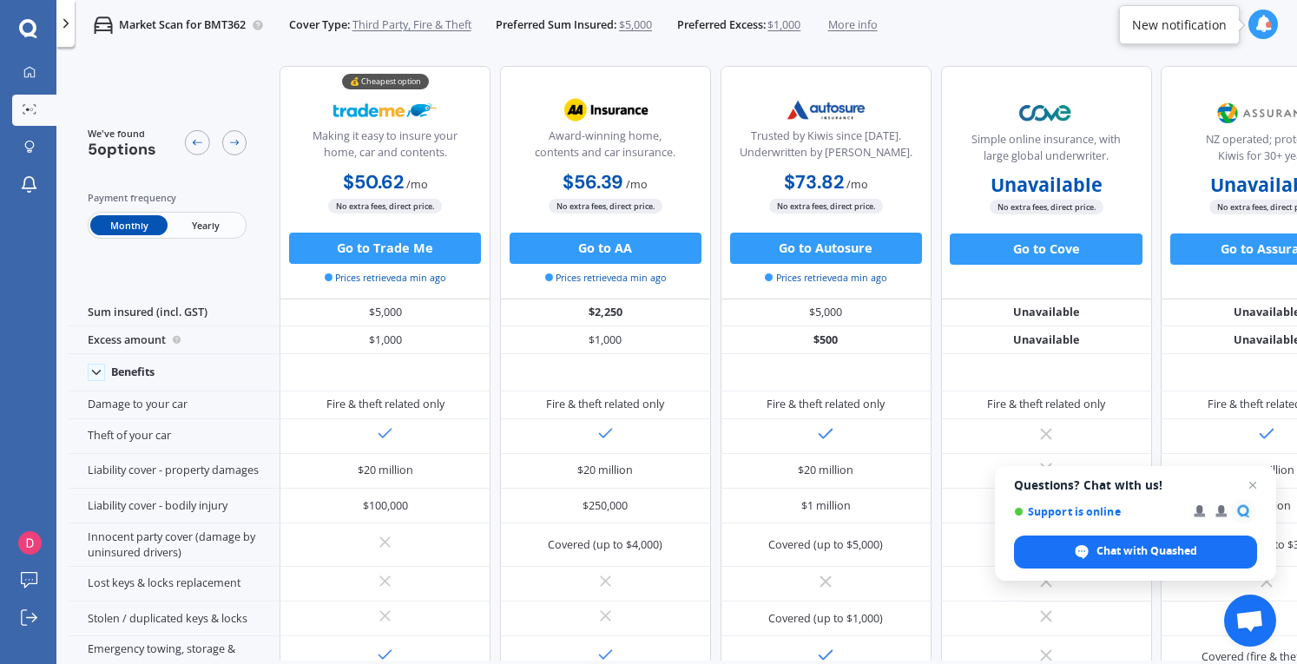
click at [197, 223] on span "Yearly" at bounding box center [206, 225] width 76 height 20
drag, startPoint x: 390, startPoint y: 250, endPoint x: 234, endPoint y: 263, distance: 156.0
click at [234, 263] on div "We've found 5 options Payment frequency Monthly Yearly" at bounding box center [174, 182] width 211 height 233
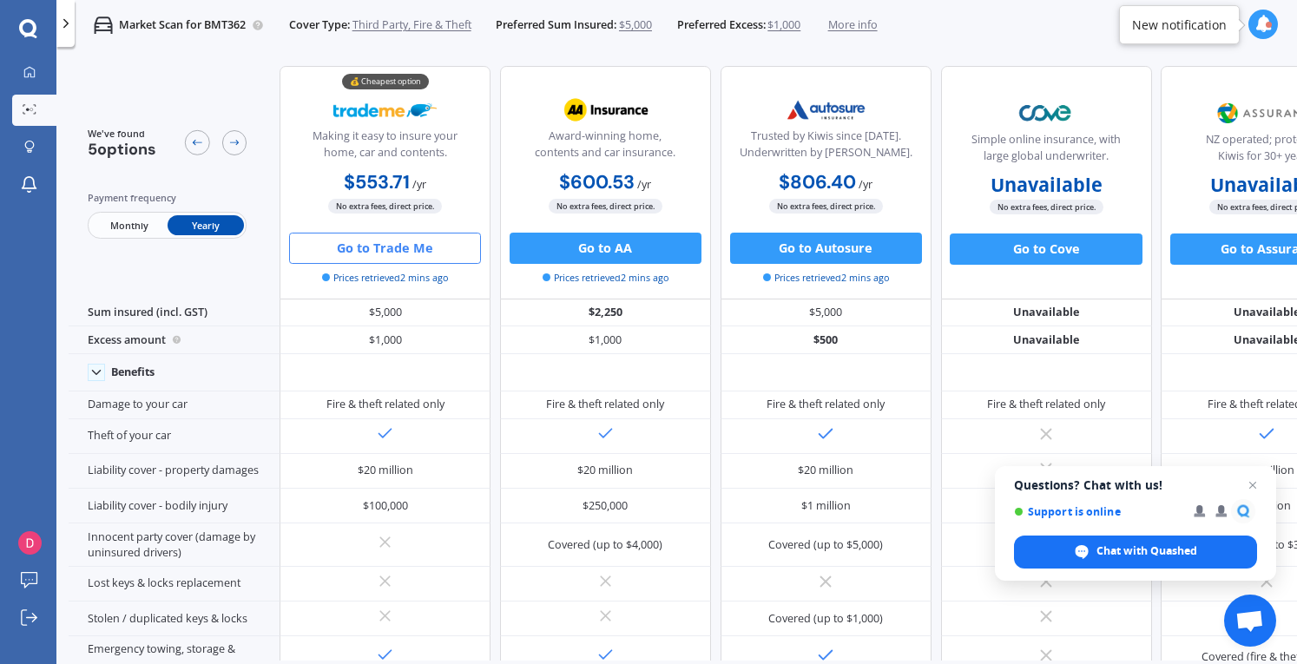
click at [412, 248] on button "Go to Trade Me" at bounding box center [385, 248] width 192 height 31
